Goal: Task Accomplishment & Management: Use online tool/utility

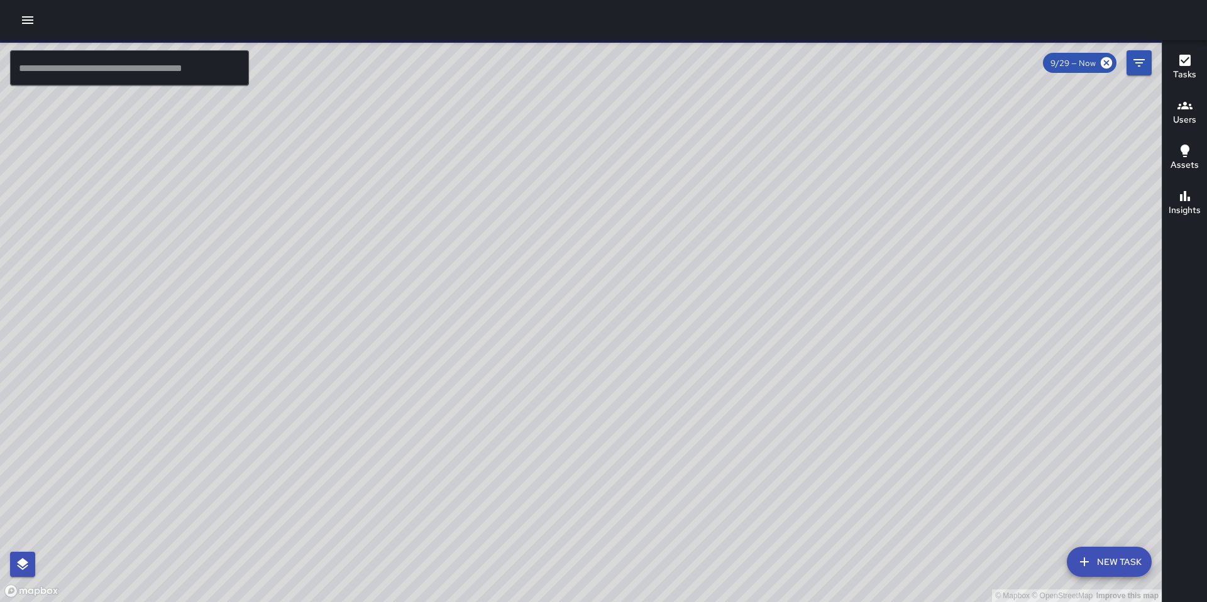
drag, startPoint x: 44, startPoint y: 26, endPoint x: 38, endPoint y: 24, distance: 6.6
click at [41, 25] on div at bounding box center [603, 20] width 1207 height 40
click at [32, 21] on icon "button" at bounding box center [27, 20] width 15 height 15
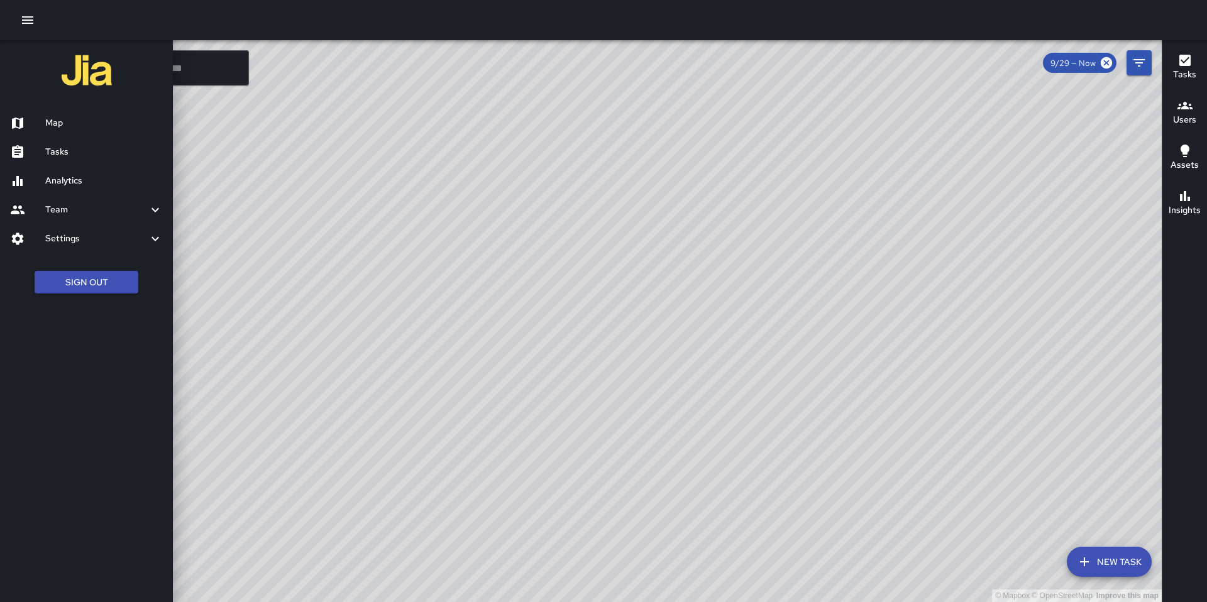
click at [75, 145] on div "Tasks" at bounding box center [86, 152] width 173 height 29
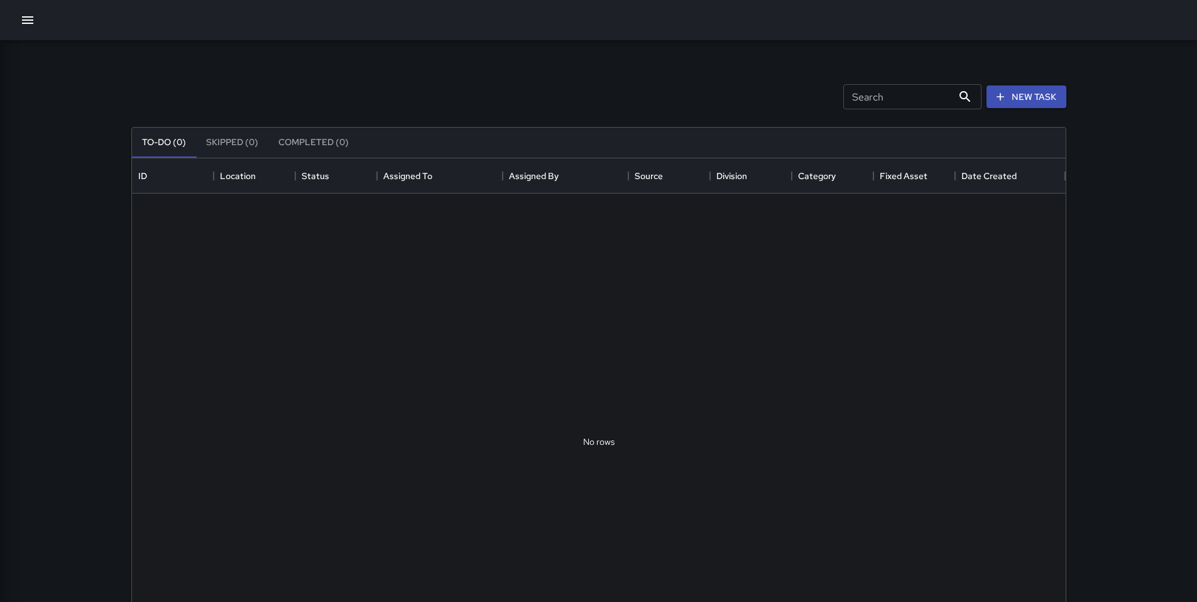
scroll to position [523, 925]
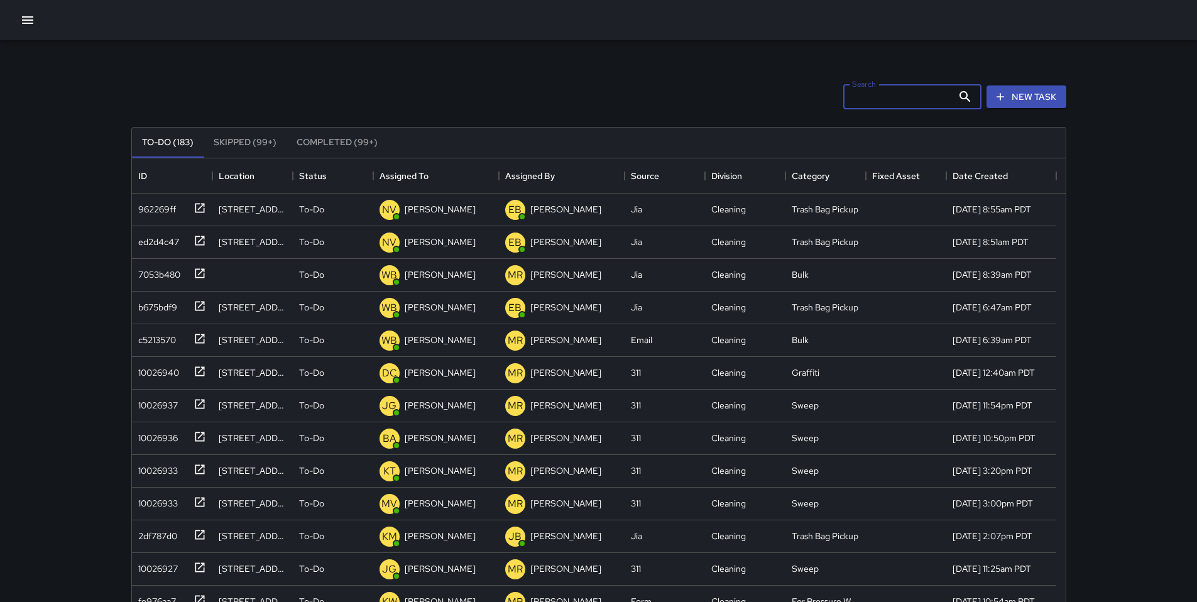
click at [855, 94] on input "Search" at bounding box center [898, 96] width 109 height 25
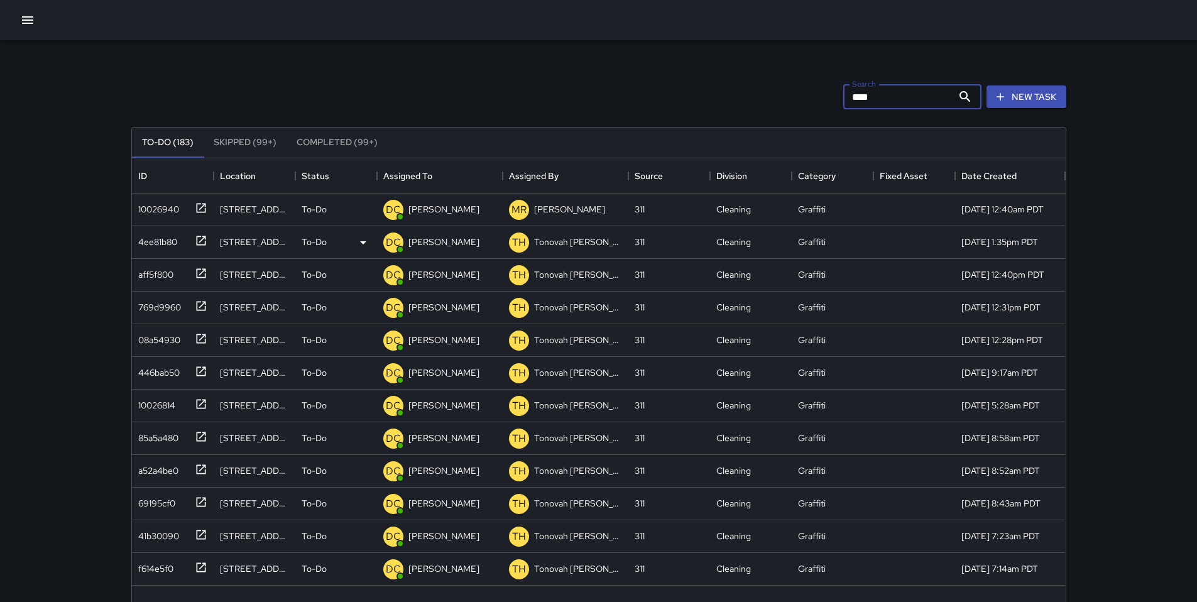
type input "****"
click at [170, 242] on div "4ee81b80" at bounding box center [155, 240] width 44 height 18
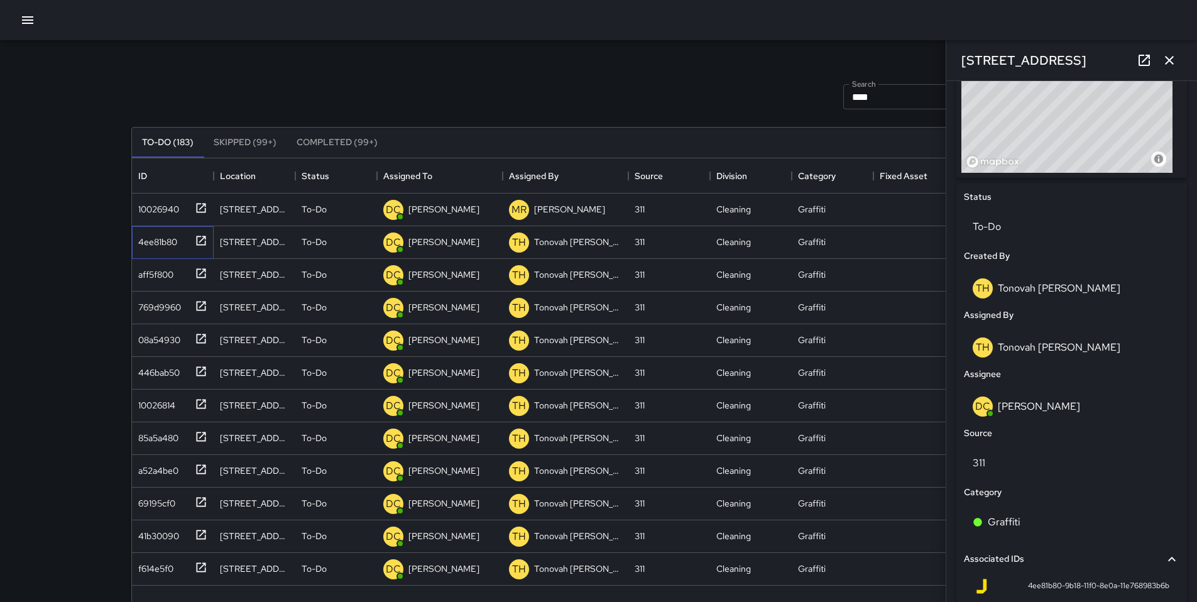
scroll to position [496, 0]
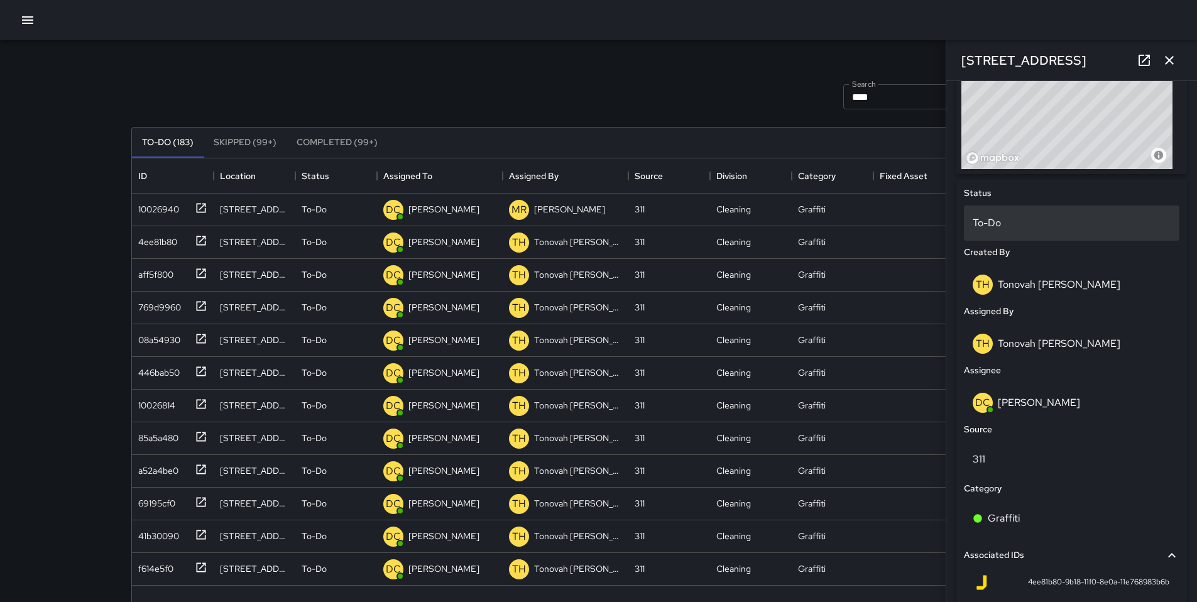
click at [1011, 220] on p "To-Do" at bounding box center [1072, 223] width 198 height 15
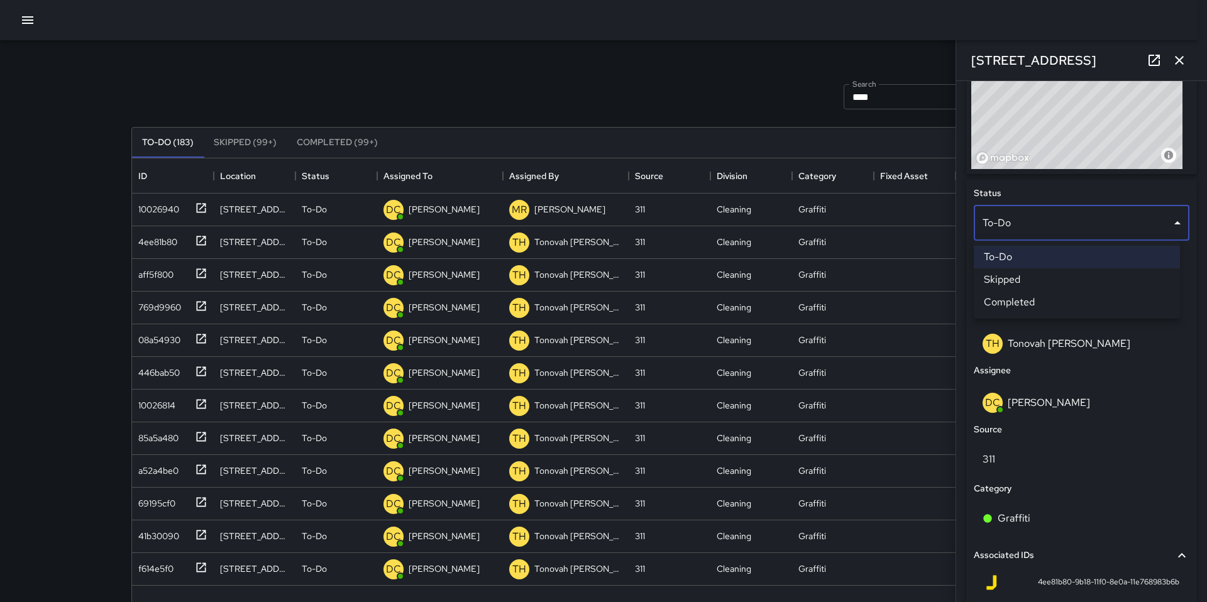
click at [1032, 277] on li "Skipped" at bounding box center [1077, 279] width 206 height 23
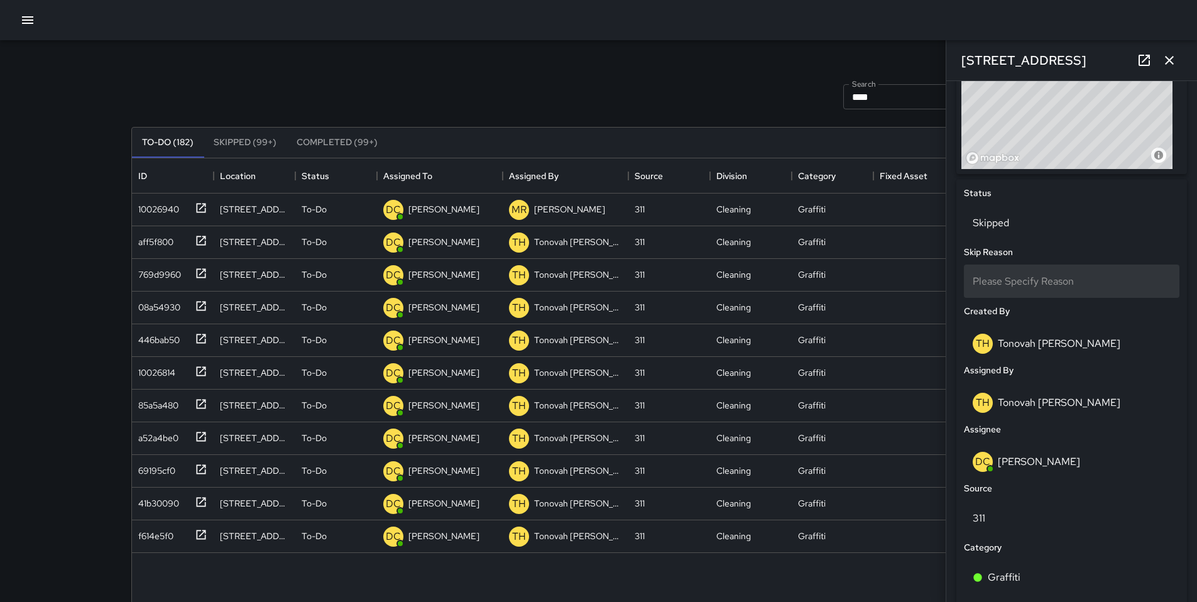
click at [1033, 293] on div "Please Specify Reason" at bounding box center [1072, 281] width 216 height 33
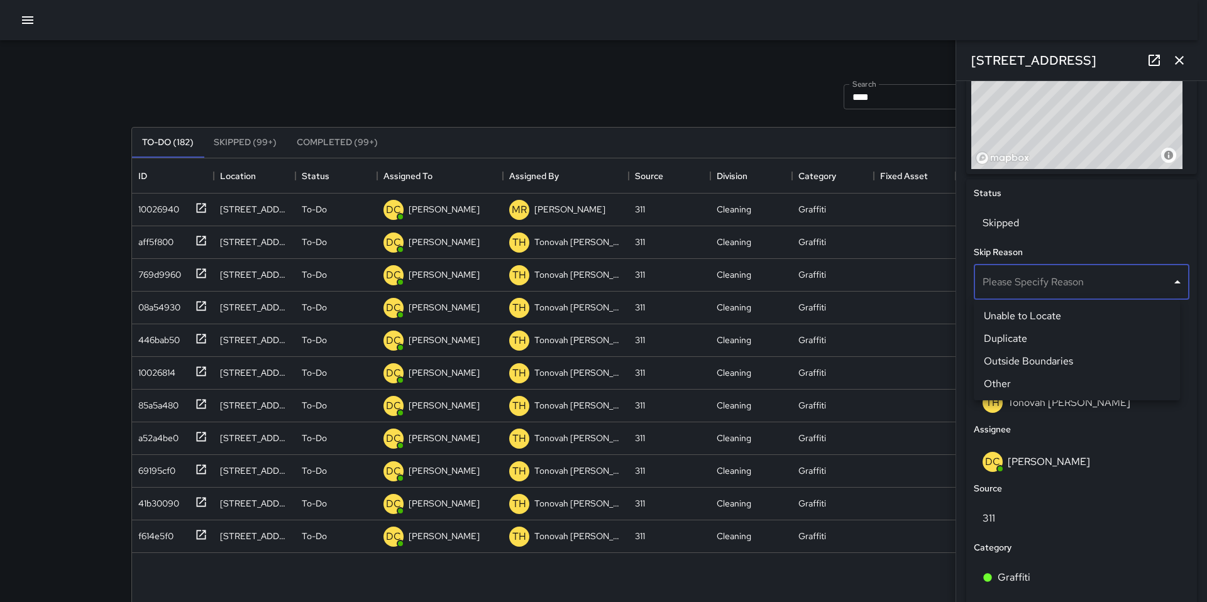
click at [1043, 362] on li "Outside Boundaries" at bounding box center [1077, 361] width 206 height 23
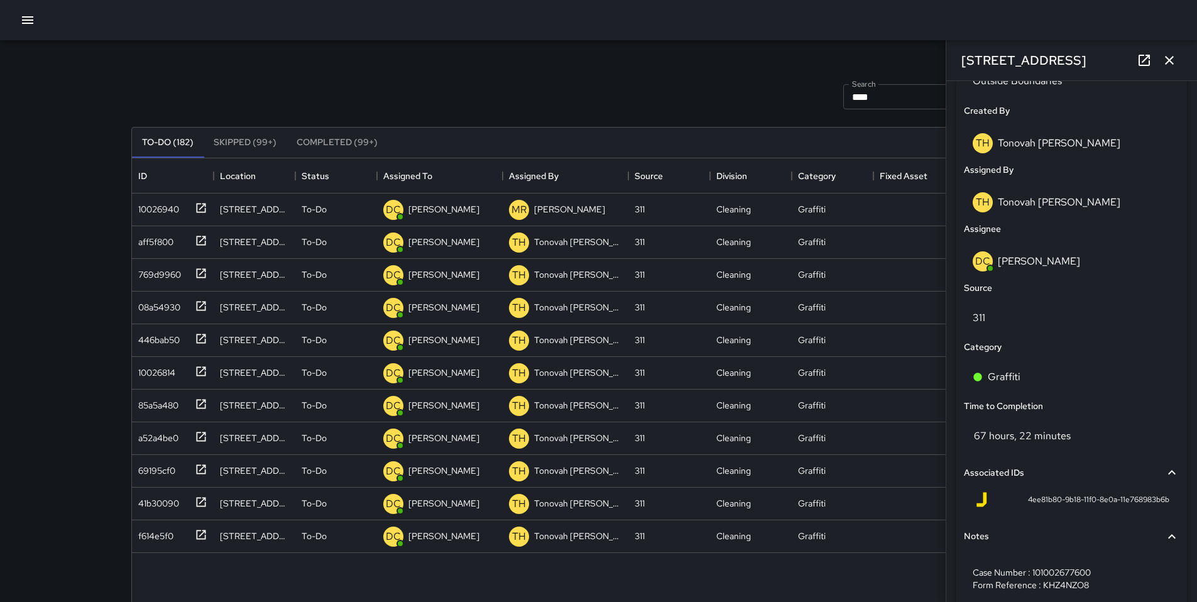
scroll to position [769, 0]
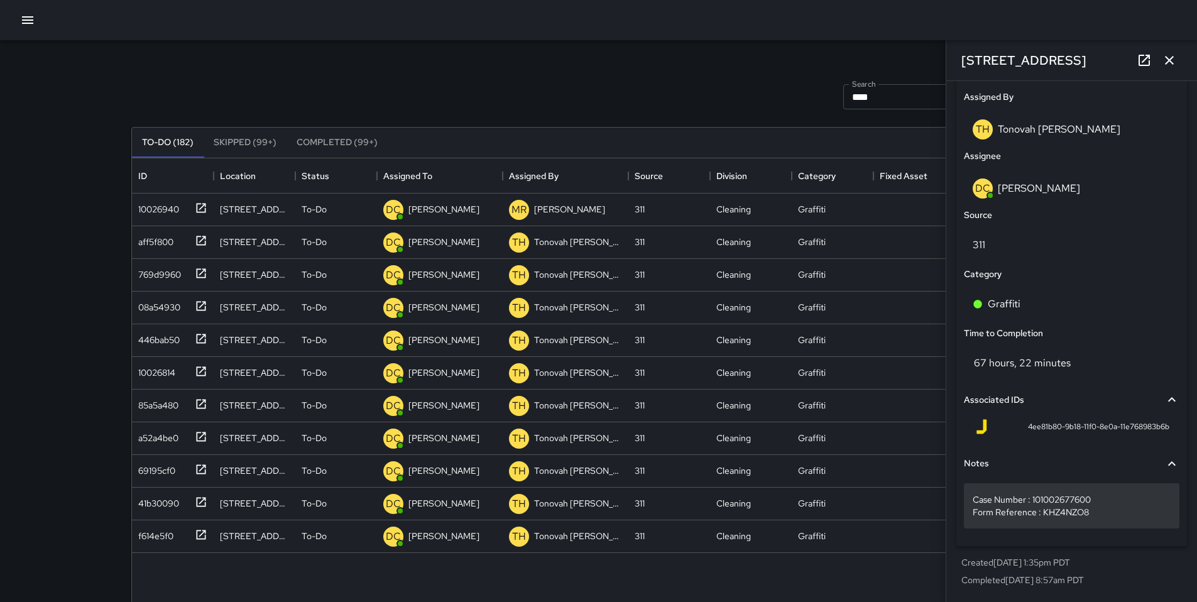
click at [1127, 512] on p "Case Number : 101002677600 Form Reference : KHZ4NZO8" at bounding box center [1072, 505] width 198 height 25
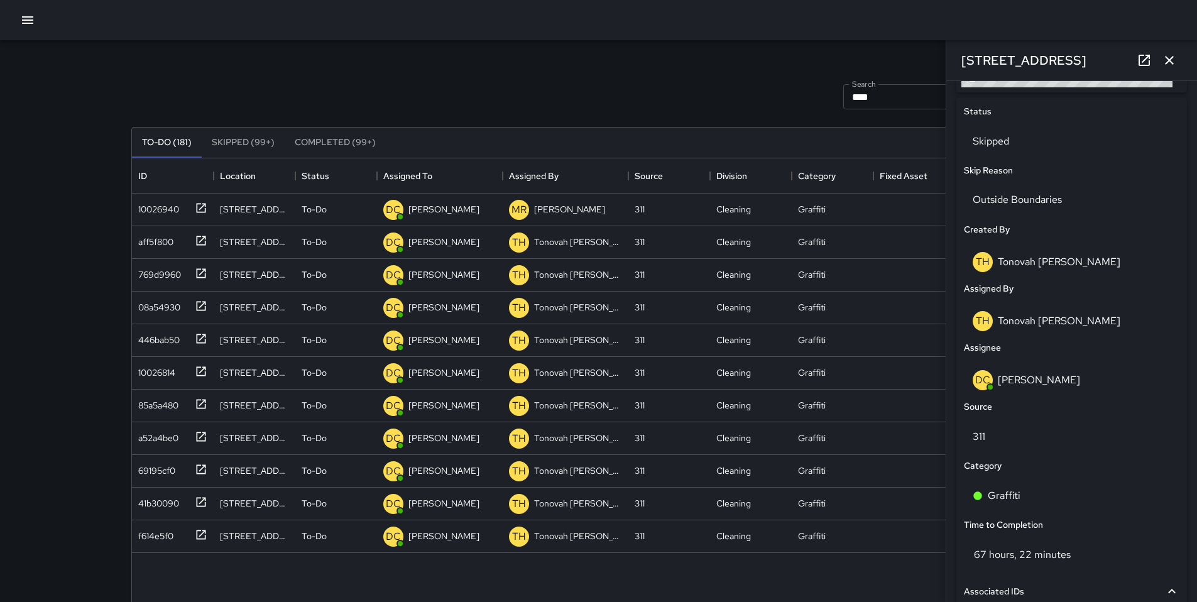
scroll to position [764, 0]
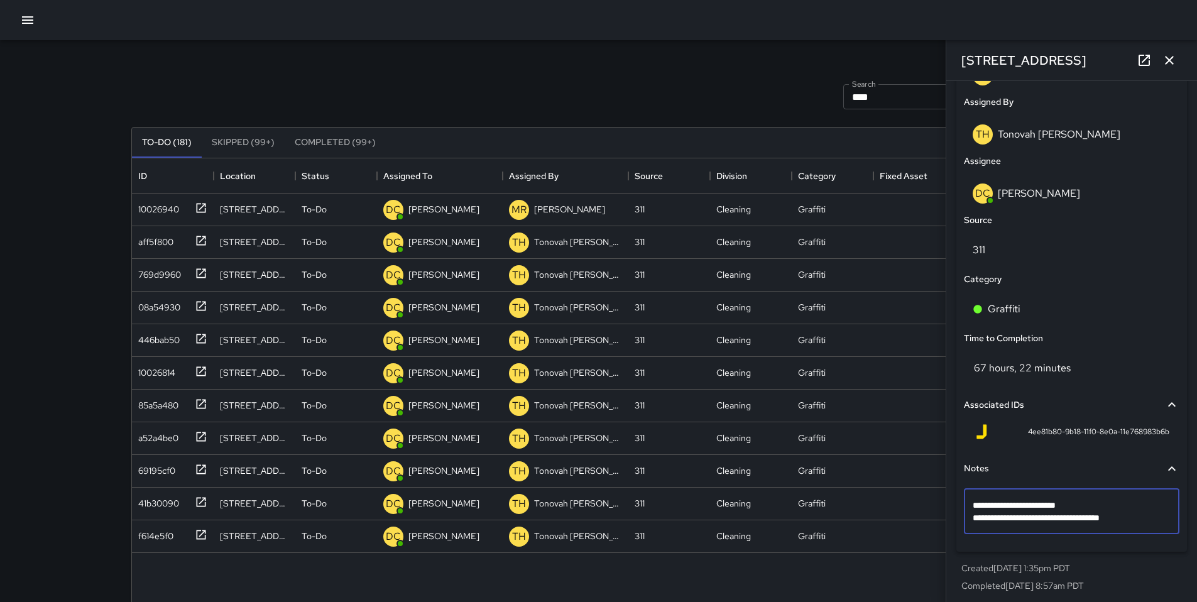
type textarea "**********"
click at [1172, 62] on icon "button" at bounding box center [1169, 60] width 15 height 15
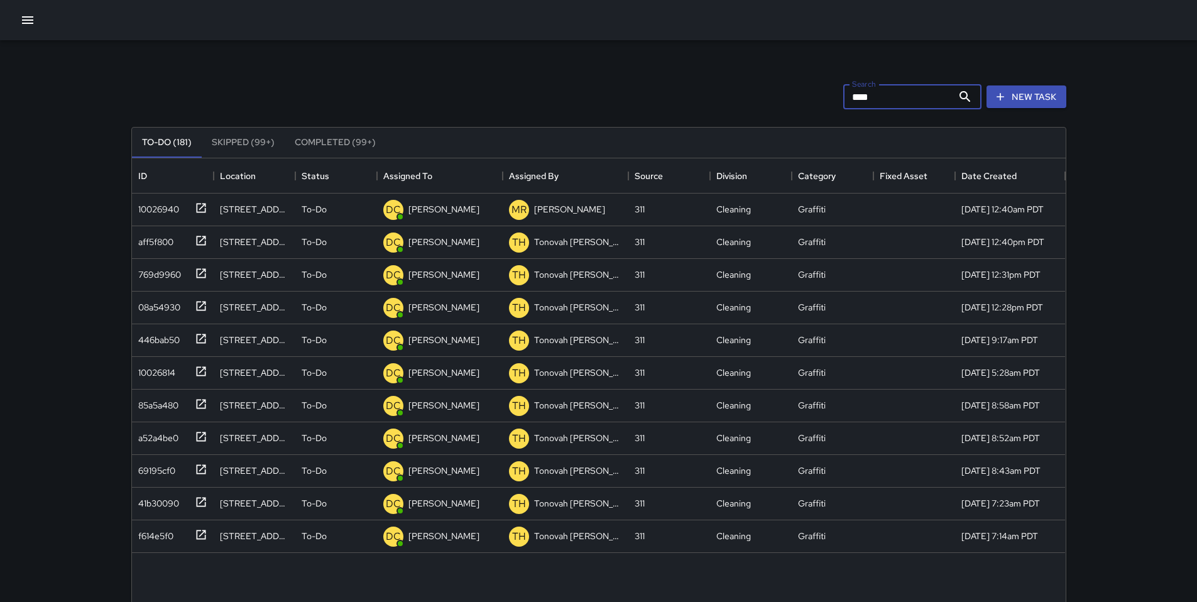
click at [895, 100] on input "****" at bounding box center [898, 96] width 109 height 25
type input "*"
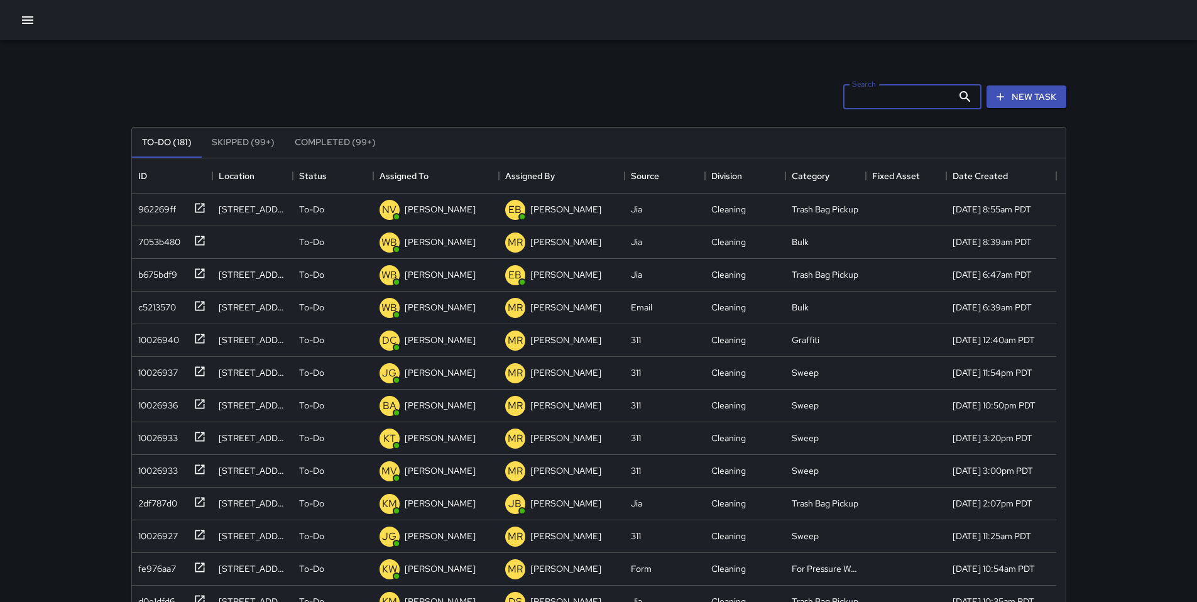
click at [632, 107] on div "Search Search New Task" at bounding box center [599, 96] width 940 height 65
